Goal: Task Accomplishment & Management: Use online tool/utility

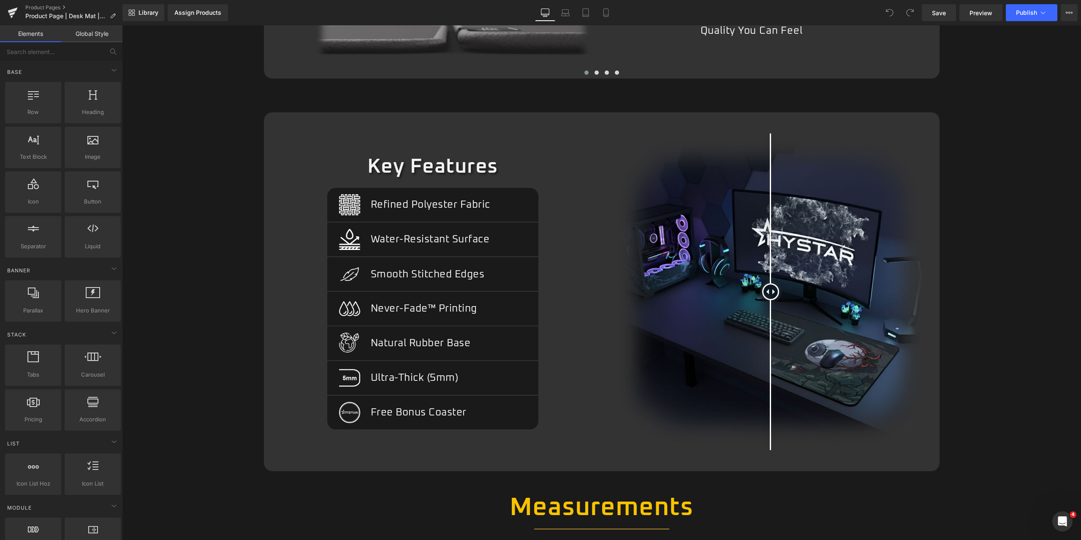
scroll to position [844, 0]
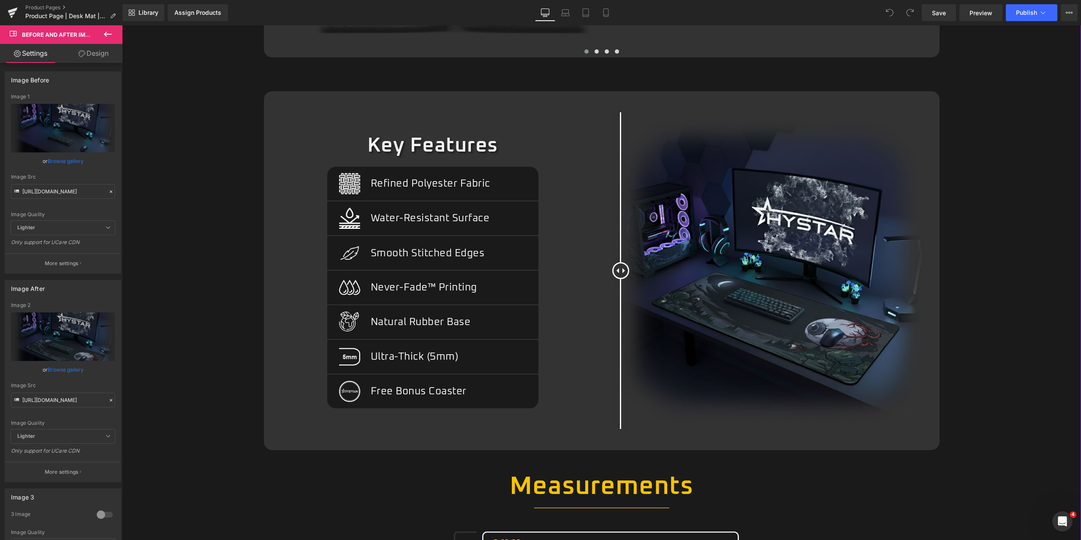
drag, startPoint x: 714, startPoint y: 276, endPoint x: 490, endPoint y: 271, distance: 223.8
click at [449, 271] on div "Key Features Heading Image Refined Polyester Fabric Text Block Row Separator Im…" at bounding box center [602, 270] width 676 height 359
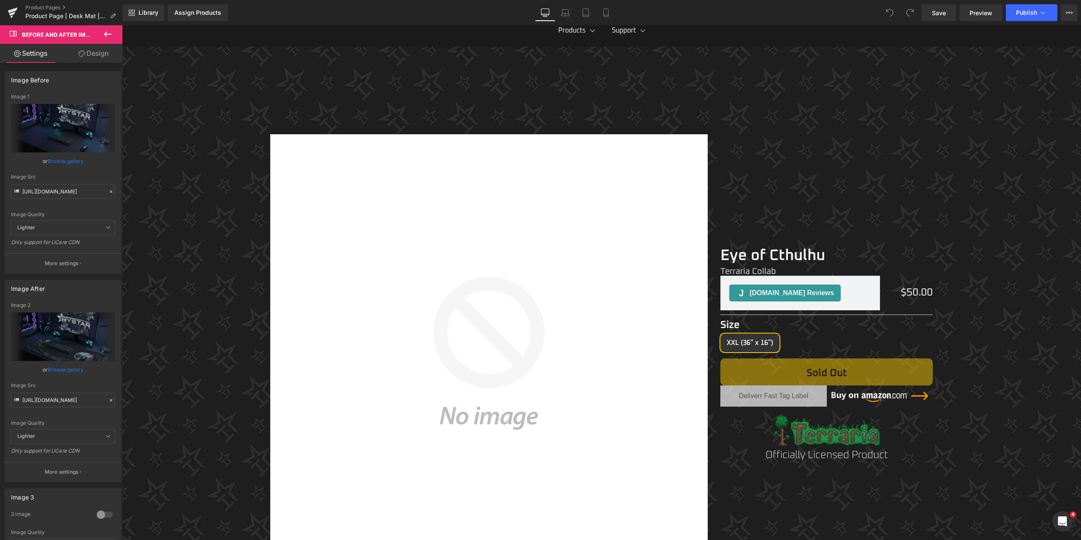
scroll to position [169, 0]
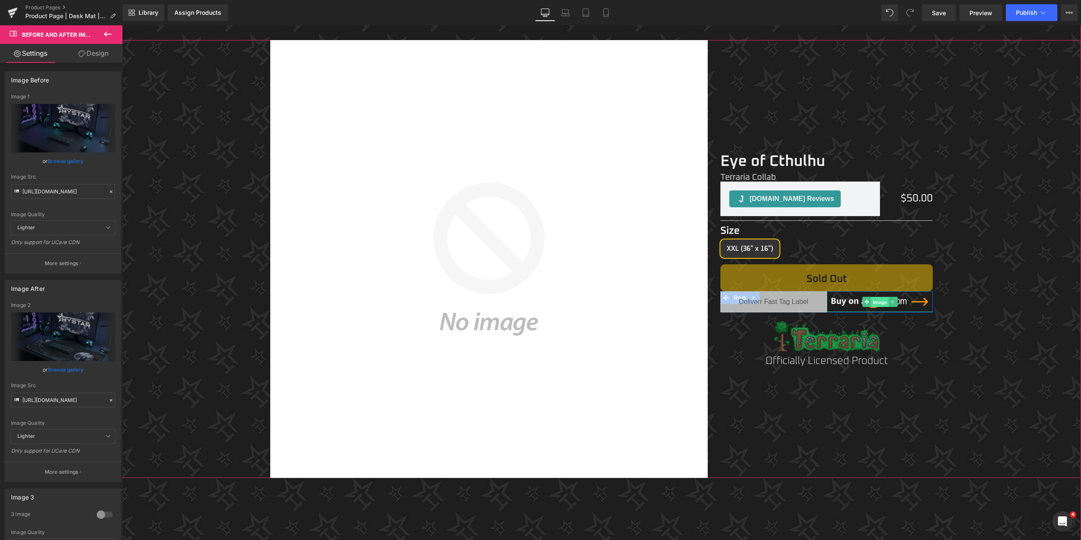
click at [876, 302] on span "Image" at bounding box center [880, 302] width 18 height 10
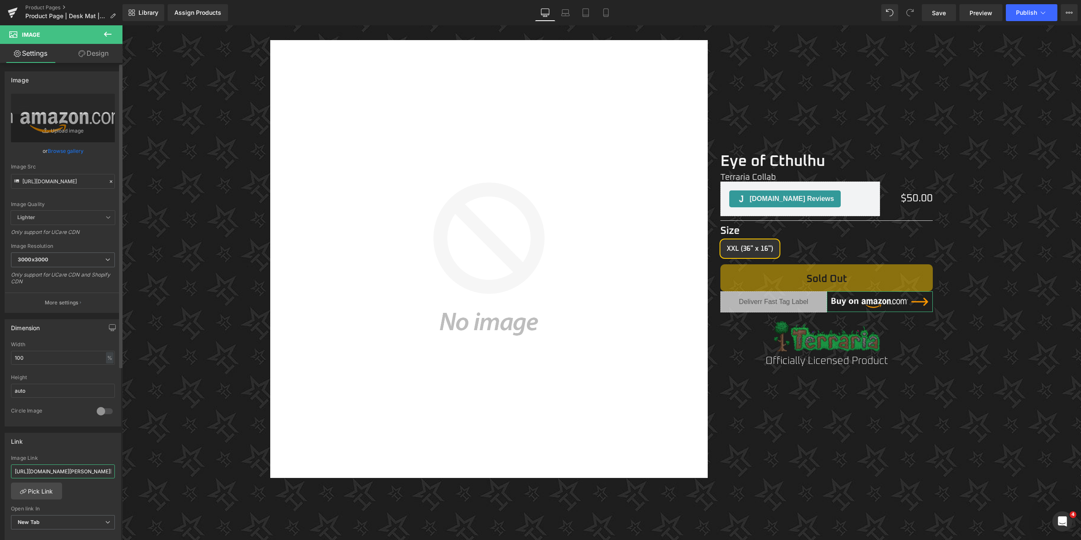
click at [57, 475] on input "https://www.amazon.com/dp/B0FMNDF8LL?maas=maas_adg_C3FFCBB79AF481E8E95C2C839F7F…" at bounding box center [63, 471] width 104 height 14
click at [591, 13] on link "Tablet" at bounding box center [585, 12] width 20 height 17
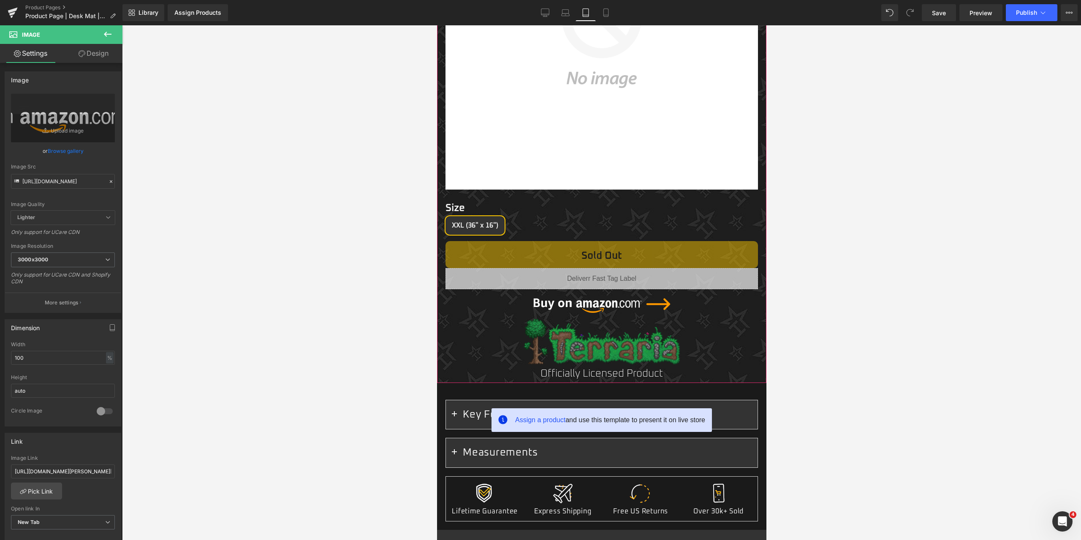
scroll to position [380, 0]
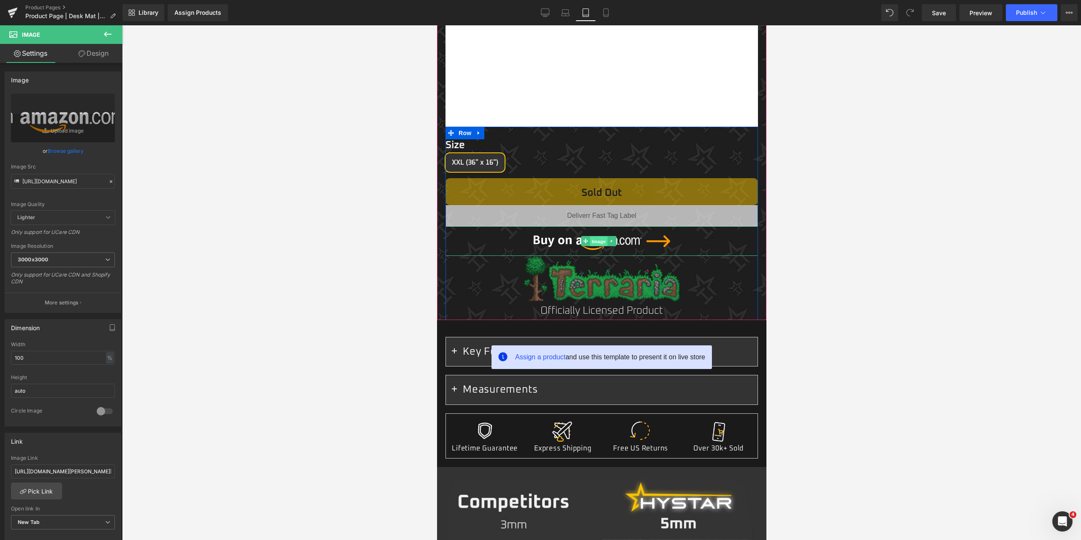
click at [598, 236] on span "Image" at bounding box center [598, 241] width 18 height 10
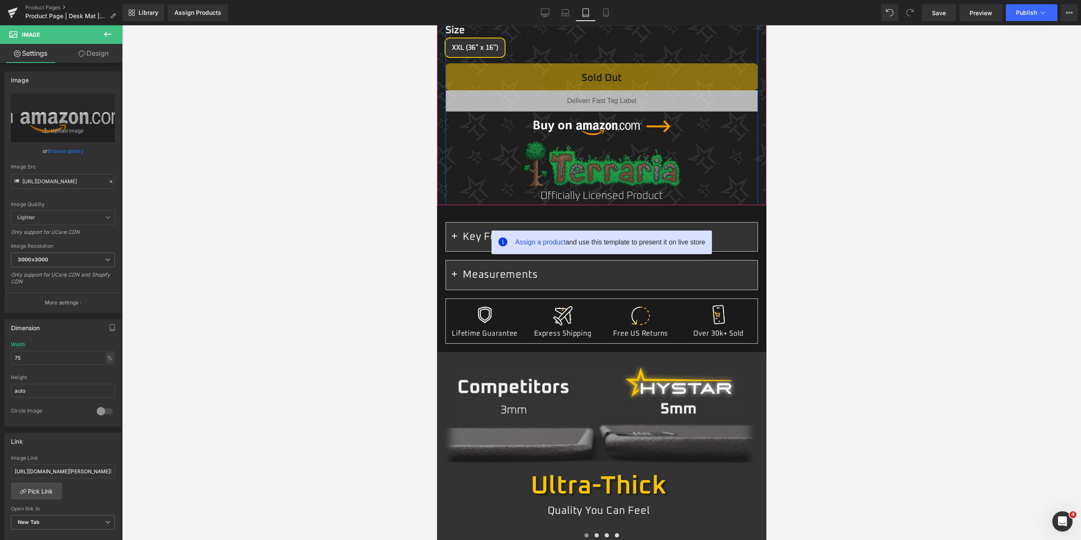
scroll to position [507, 0]
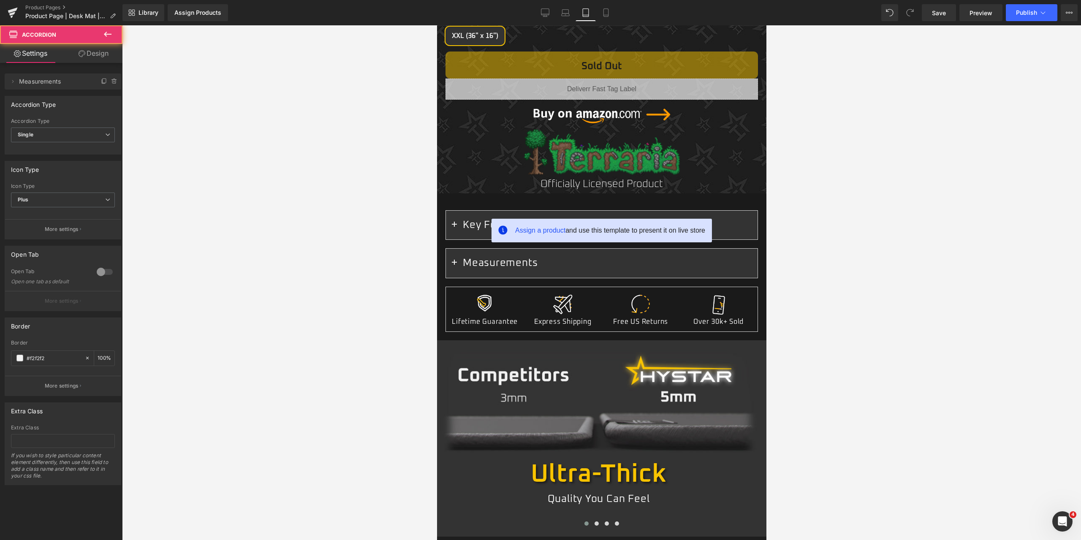
click at [454, 265] on span "button" at bounding box center [454, 265] width 0 height 0
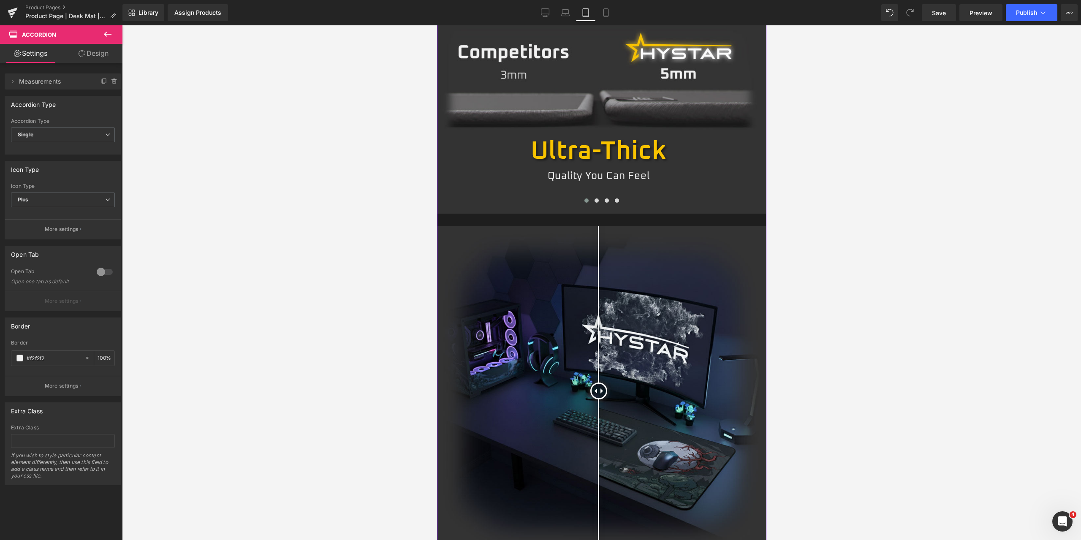
scroll to position [1056, 0]
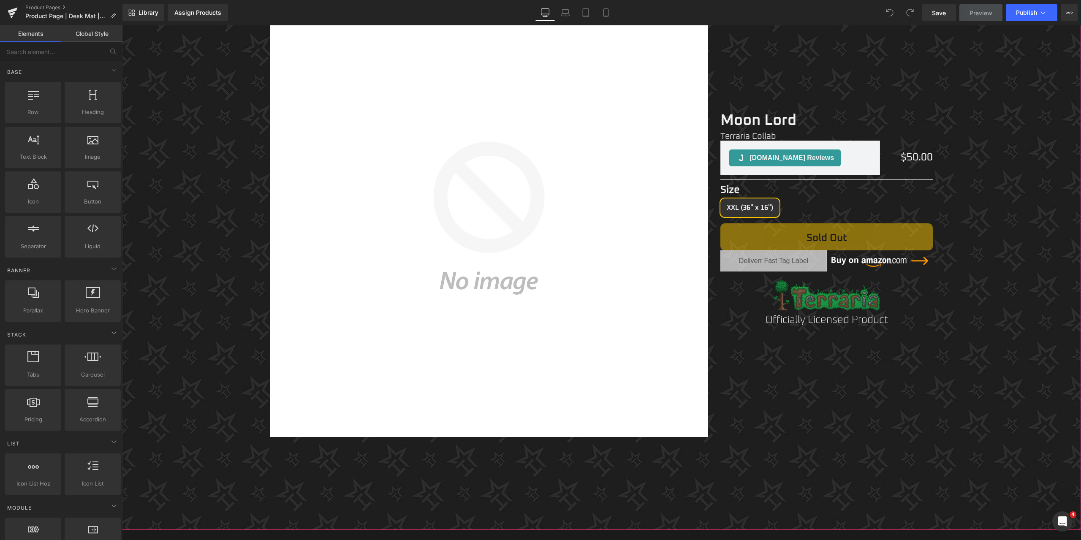
scroll to position [211, 0]
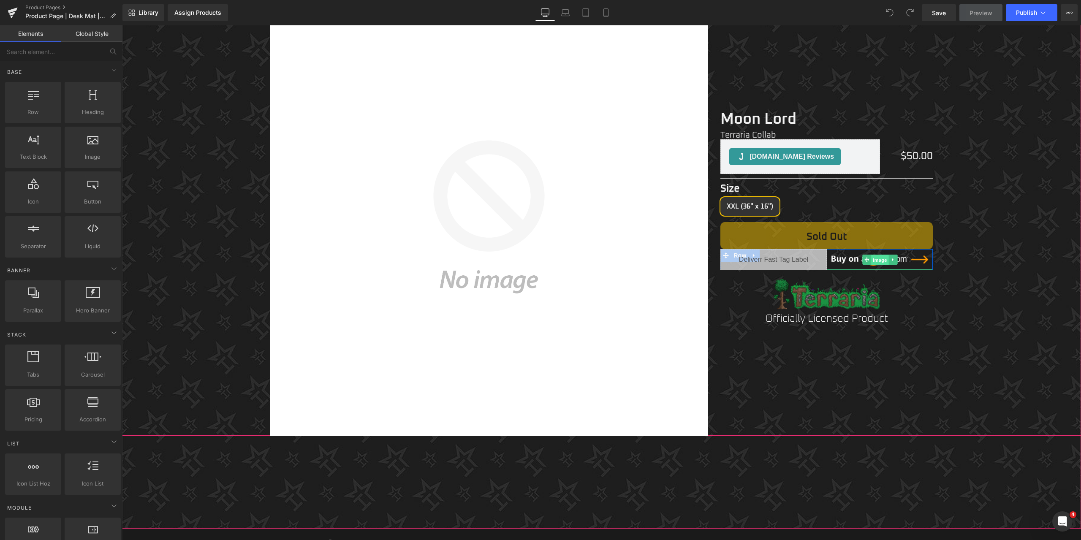
click at [873, 261] on span "Image" at bounding box center [880, 260] width 18 height 10
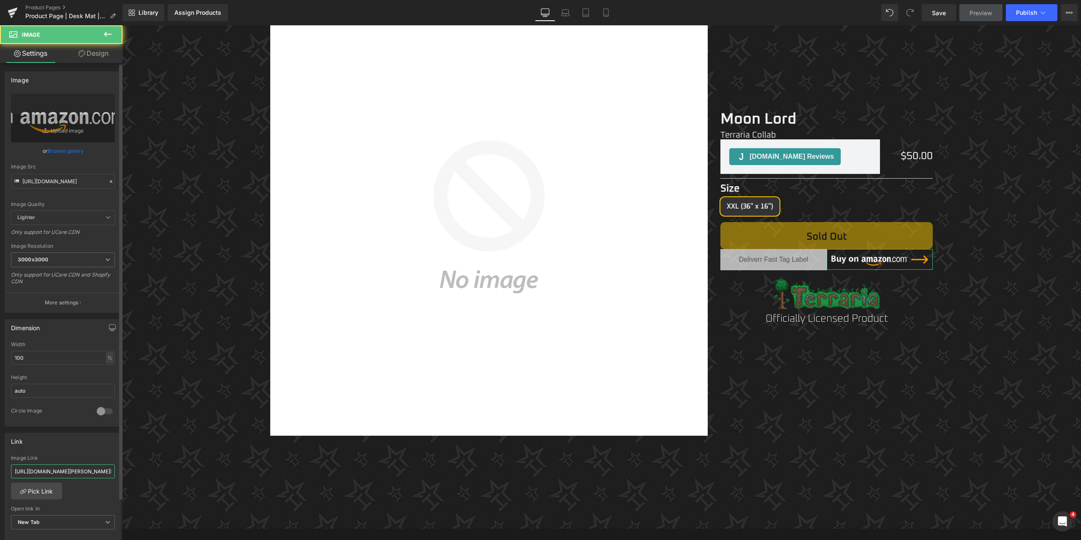
click at [67, 467] on input "https://www.amazon.com/dp/B0FMN1HB6K?maas=maas_adg_549FA59D71C3D885C6AD296B1953…" at bounding box center [63, 471] width 104 height 14
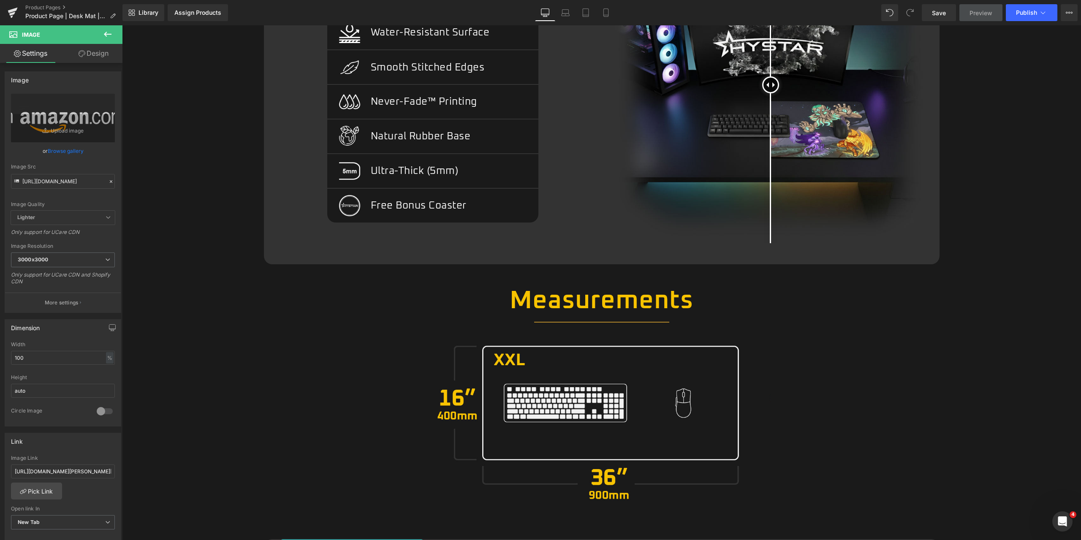
scroll to position [971, 0]
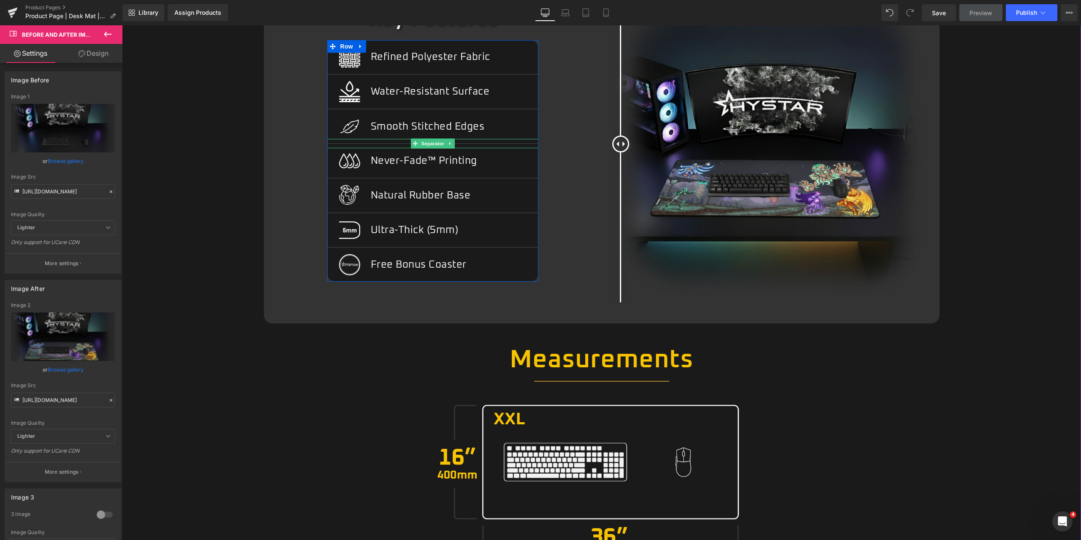
drag, startPoint x: 760, startPoint y: 144, endPoint x: 499, endPoint y: 139, distance: 261.4
click at [502, 141] on div "Key Features Heading Image Refined Polyester Fabric Text Block Row Separator Im…" at bounding box center [602, 144] width 676 height 359
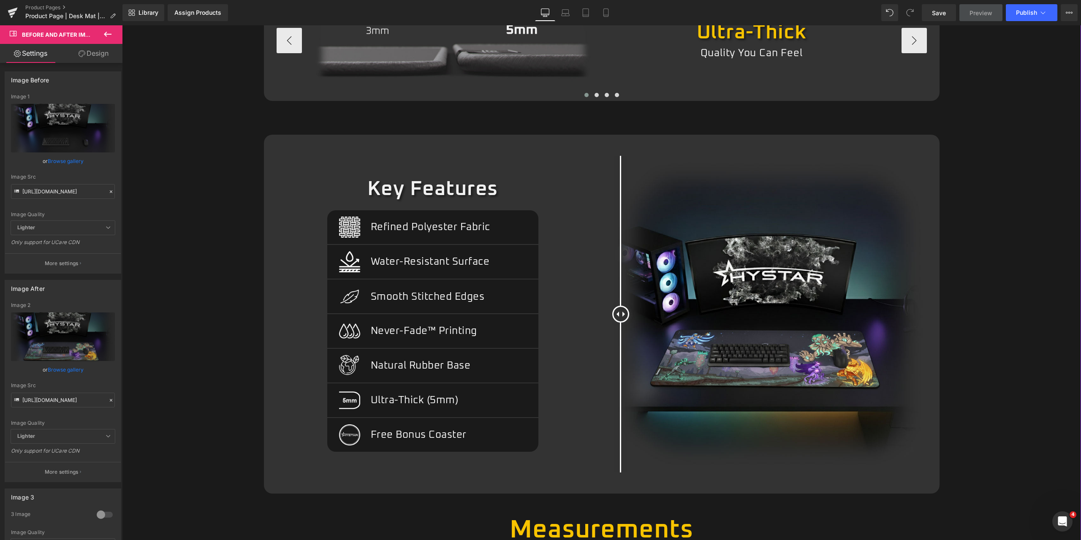
scroll to position [718, 0]
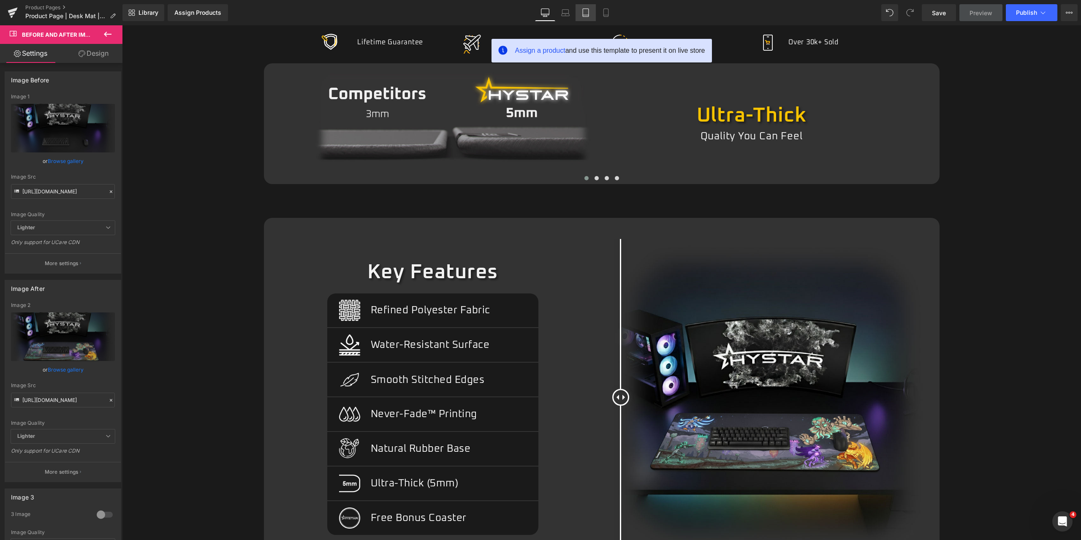
click at [586, 10] on icon at bounding box center [585, 12] width 8 height 8
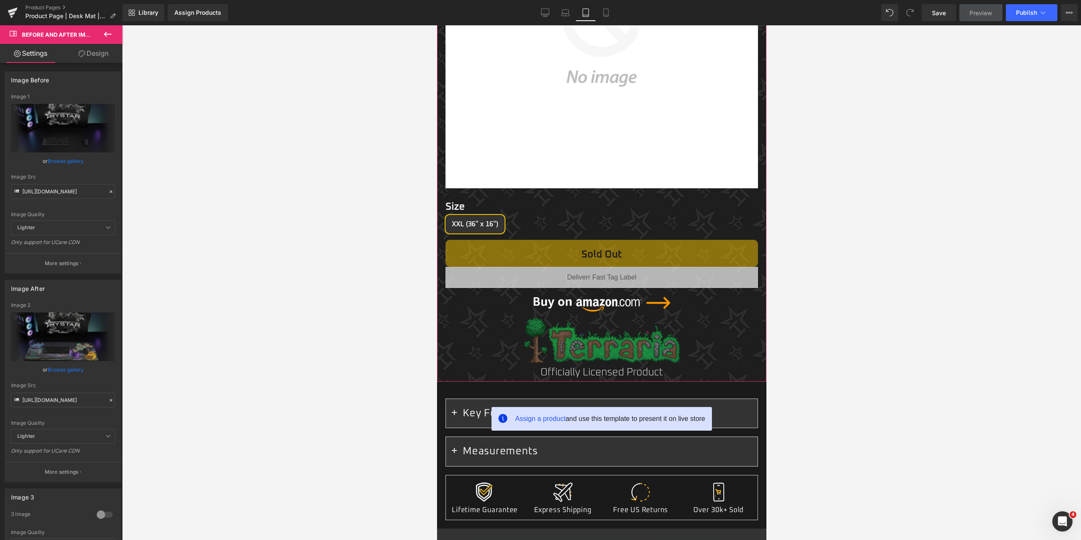
scroll to position [338, 0]
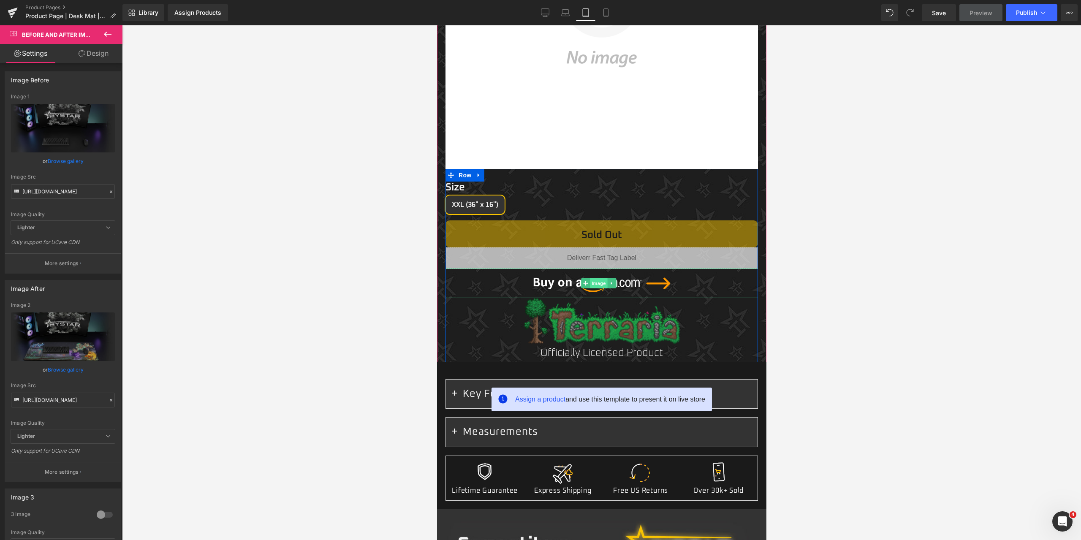
click at [594, 278] on span "Image" at bounding box center [598, 283] width 18 height 10
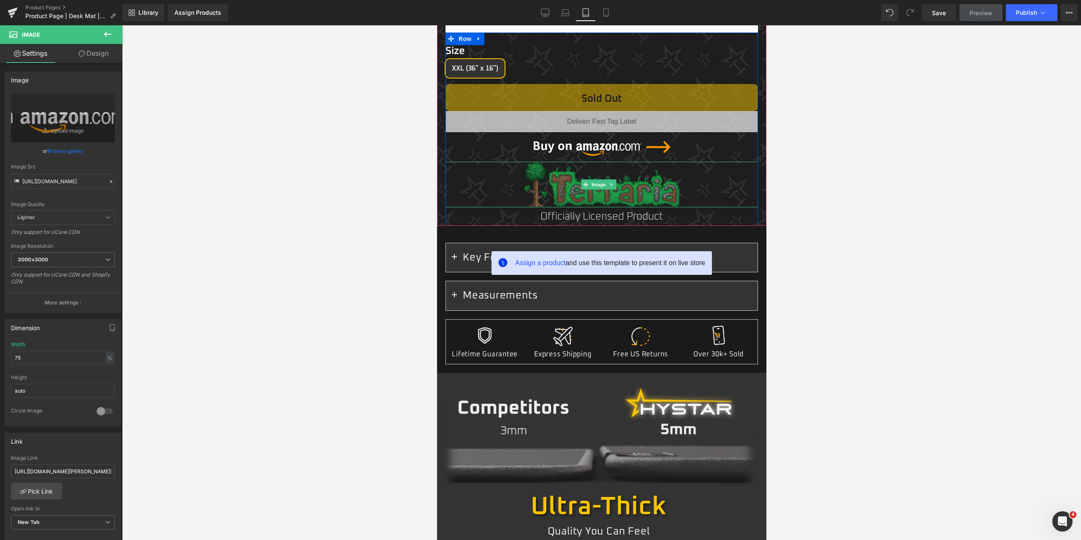
scroll to position [507, 0]
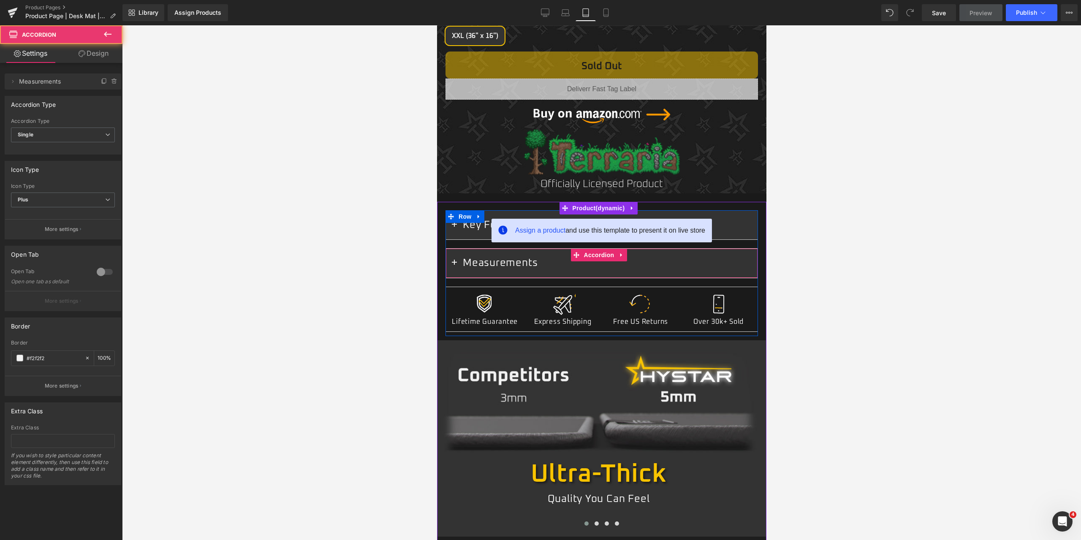
click at [456, 252] on button "button" at bounding box center [453, 263] width 17 height 29
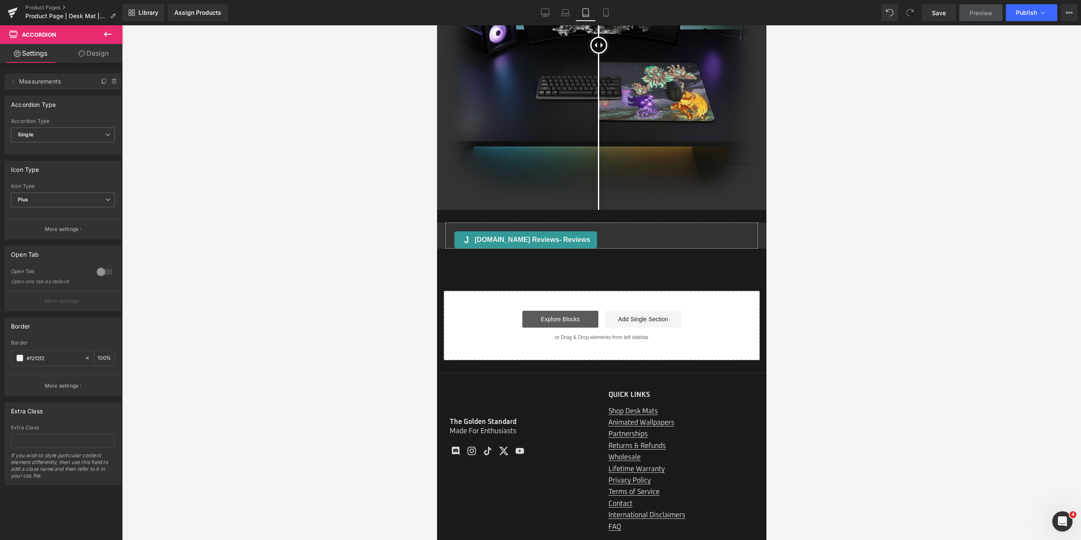
scroll to position [1351, 0]
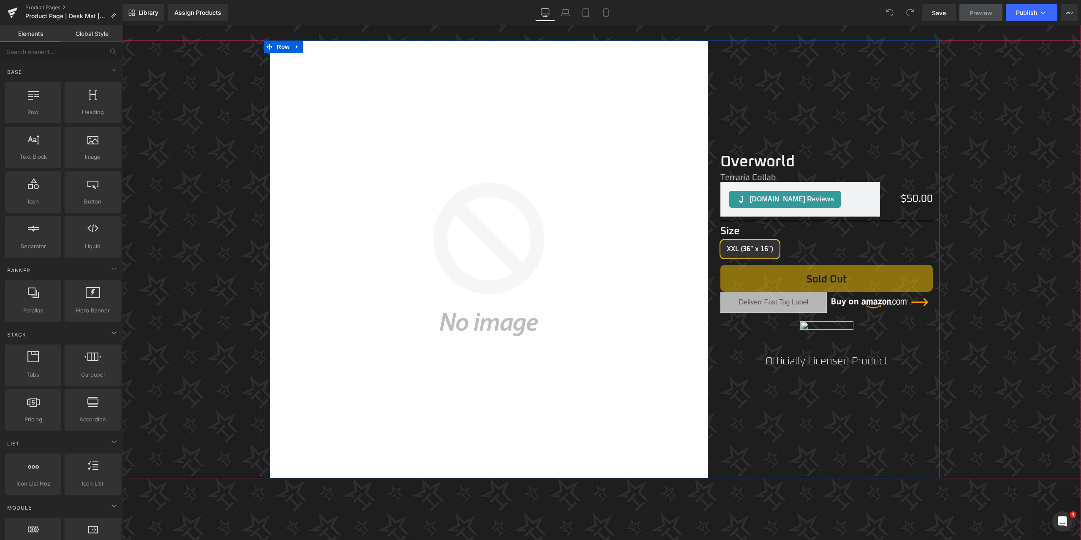
scroll to position [169, 0]
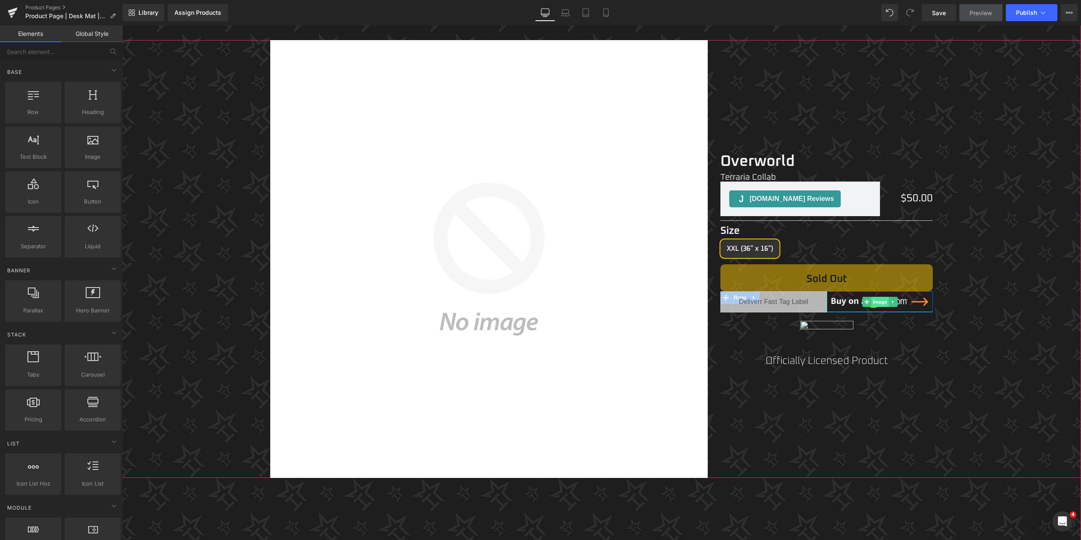
click at [872, 302] on span "Image" at bounding box center [880, 302] width 18 height 10
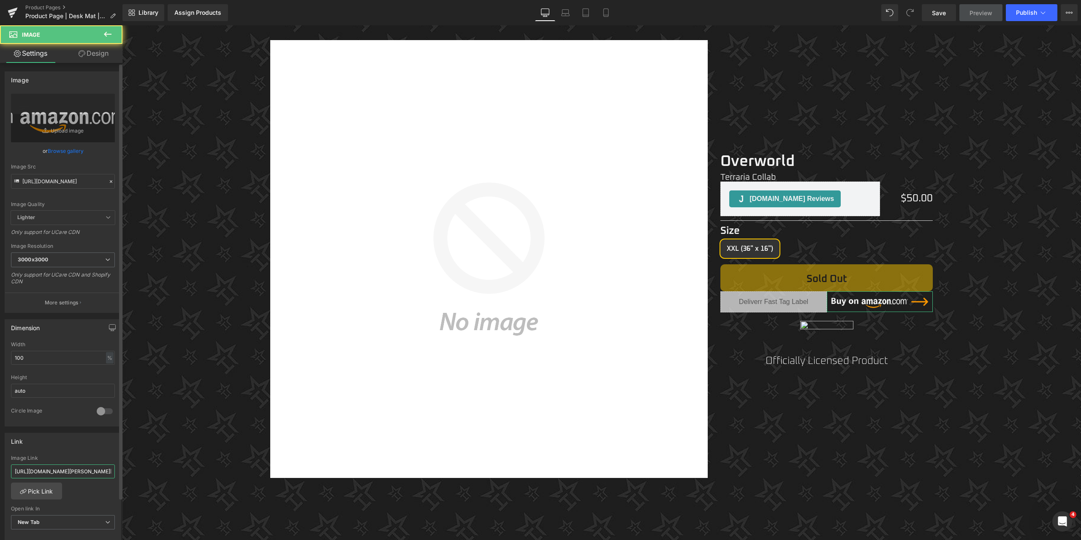
click at [64, 468] on input "[URL][DOMAIN_NAME][PERSON_NAME][PERSON_NAME]" at bounding box center [63, 471] width 104 height 14
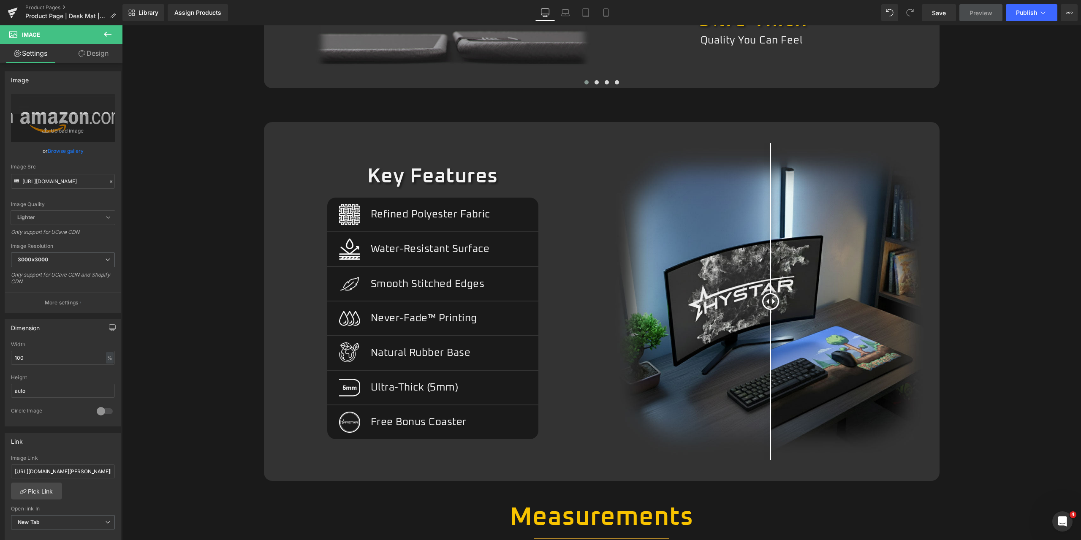
scroll to position [844, 0]
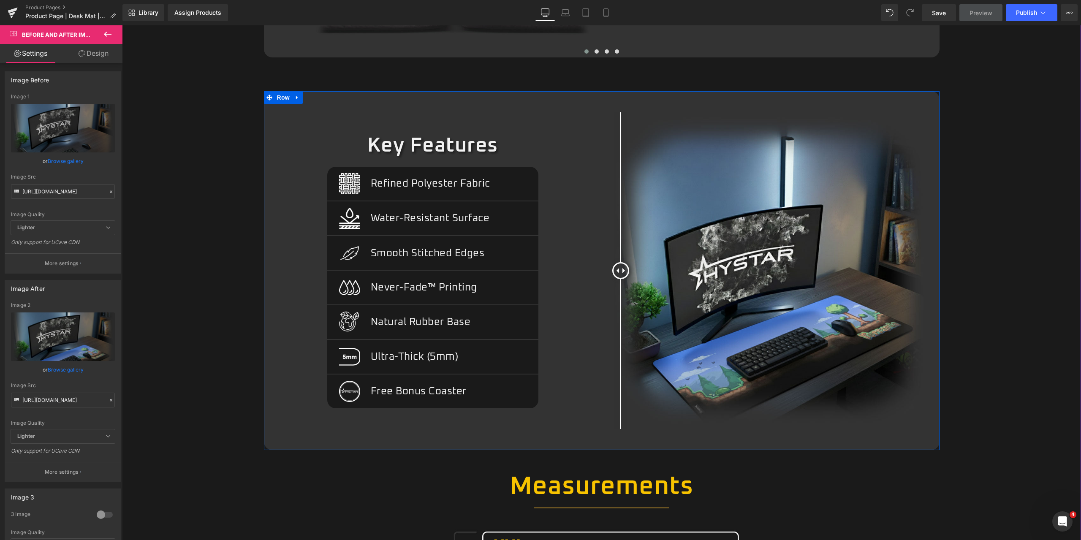
drag, startPoint x: 690, startPoint y: 265, endPoint x: 556, endPoint y: 243, distance: 135.7
click at [560, 244] on div "Key Features Heading Image Refined Polyester Fabric Text Block Row Separator Im…" at bounding box center [602, 270] width 676 height 359
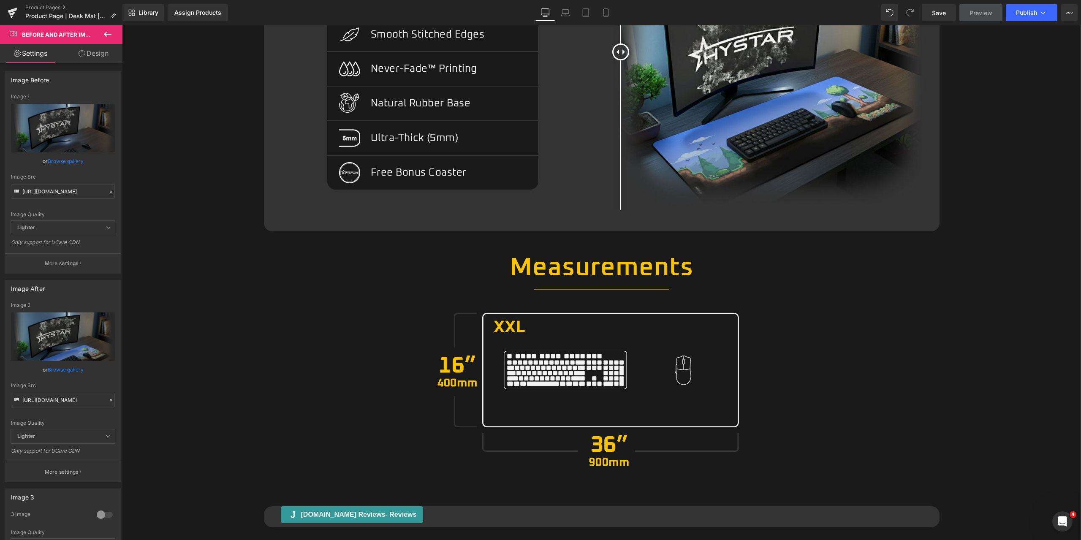
scroll to position [887, 0]
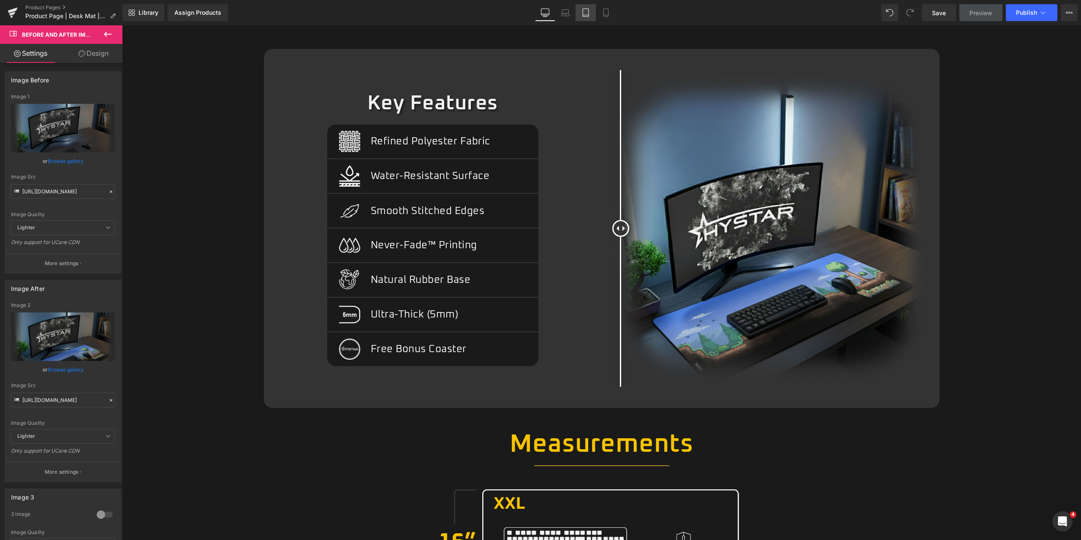
click at [584, 11] on icon at bounding box center [585, 12] width 8 height 8
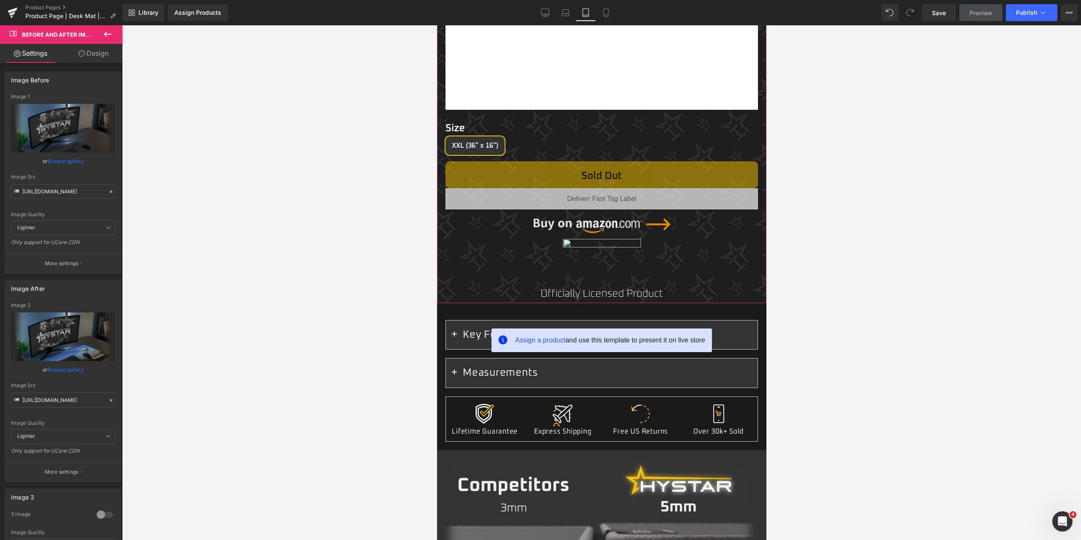
scroll to position [422, 0]
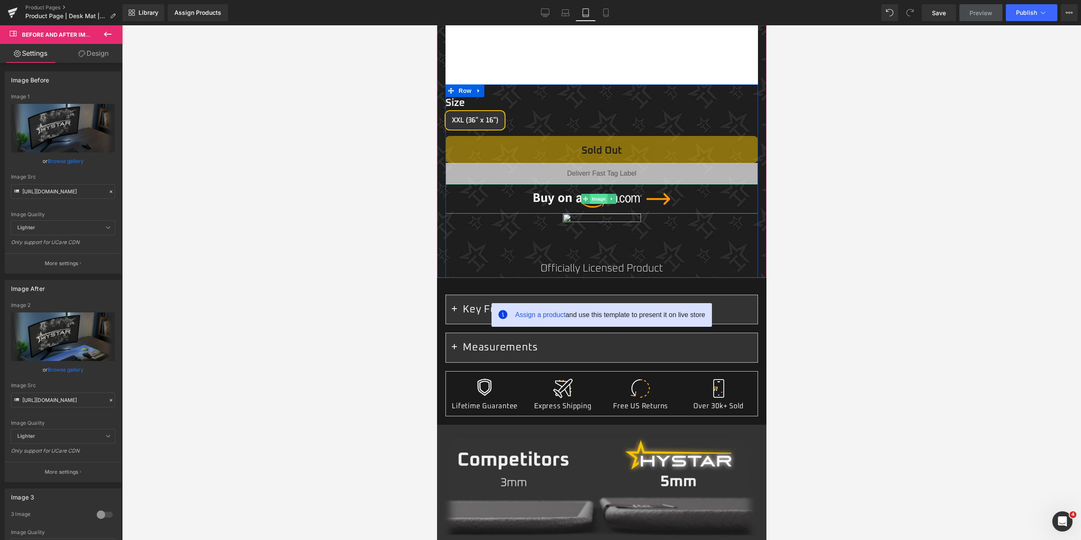
click at [593, 194] on span "Image" at bounding box center [598, 199] width 18 height 10
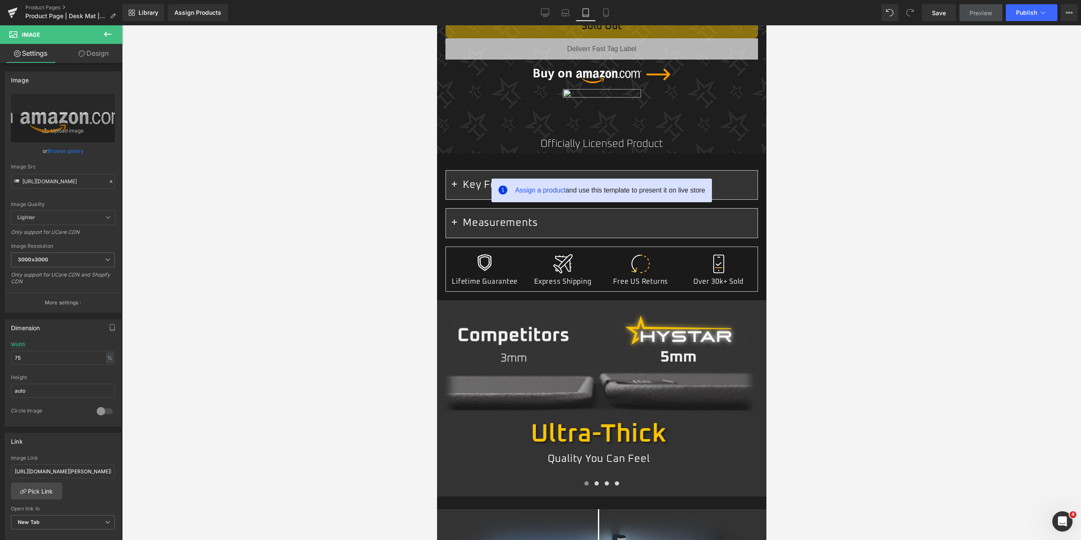
scroll to position [549, 0]
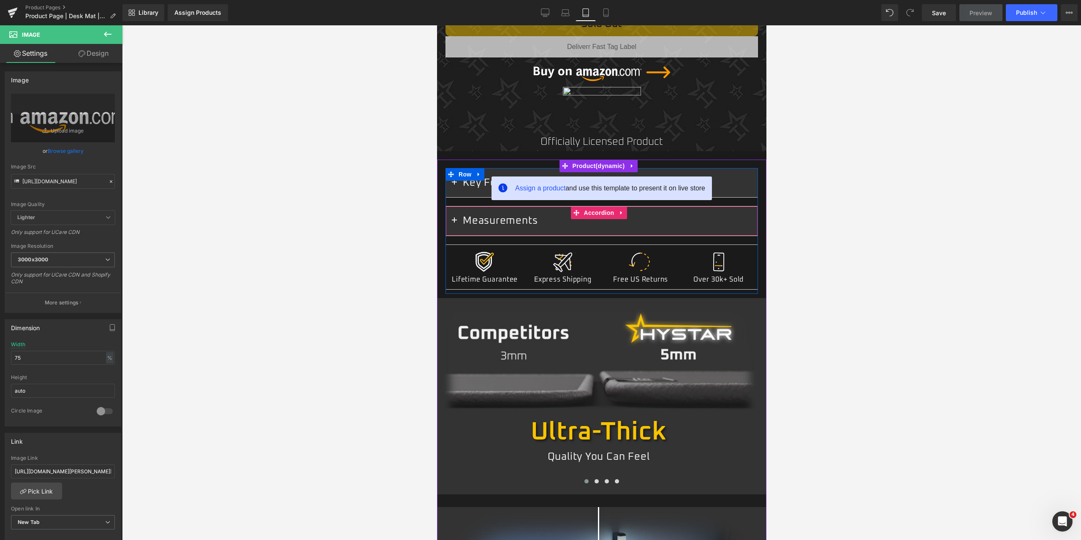
click at [455, 214] on button "button" at bounding box center [453, 220] width 17 height 29
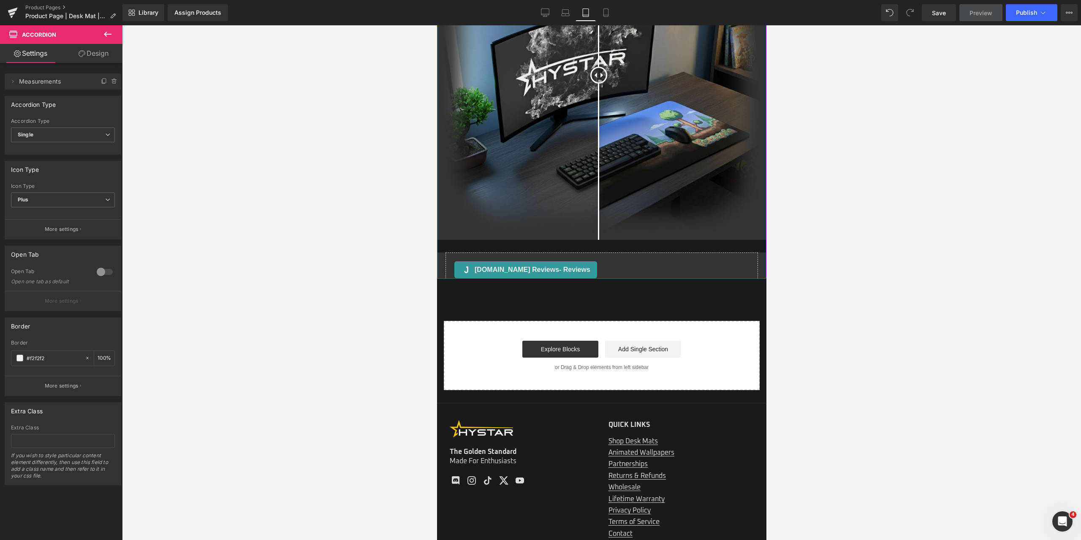
scroll to position [1351, 0]
